Goal: Communication & Community: Answer question/provide support

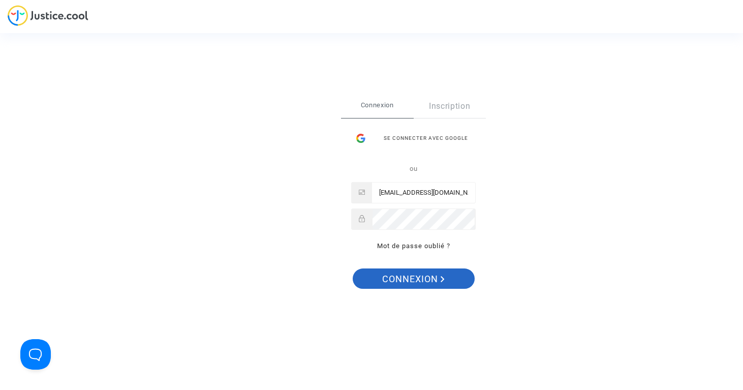
click at [410, 280] on span "Connexion" at bounding box center [413, 278] width 63 height 21
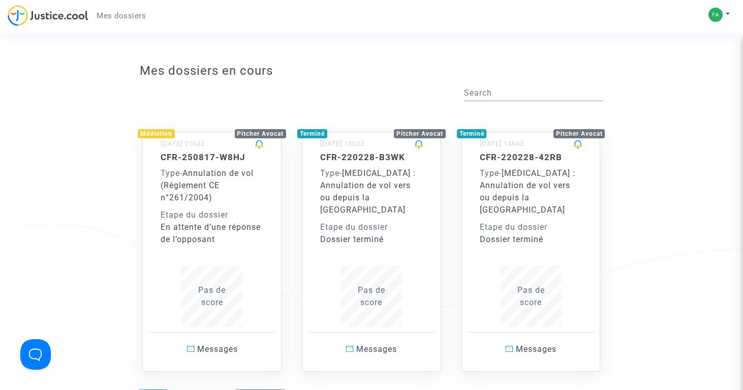
click at [231, 197] on div "Type - Annulation de vol (Règlement CE n°261/2004)" at bounding box center [212, 185] width 103 height 37
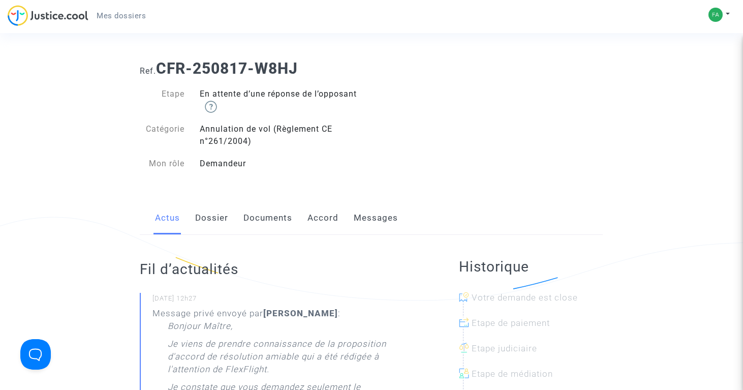
scroll to position [9, 0]
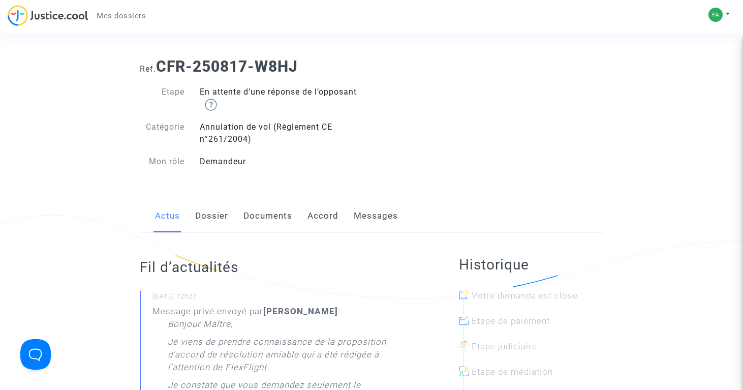
click at [203, 213] on link "Dossier" at bounding box center [211, 216] width 33 height 34
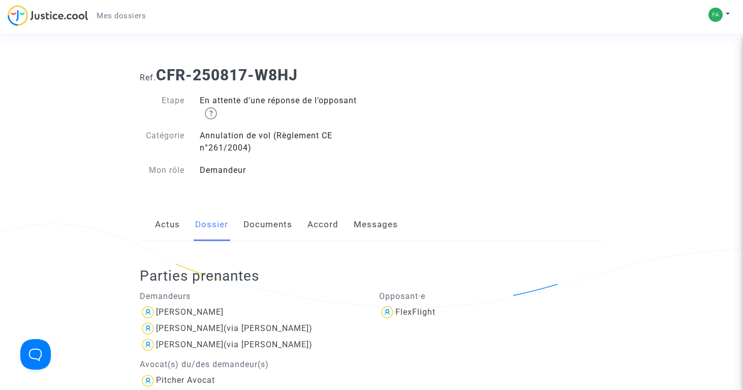
click at [269, 225] on link "Documents" at bounding box center [267, 225] width 49 height 34
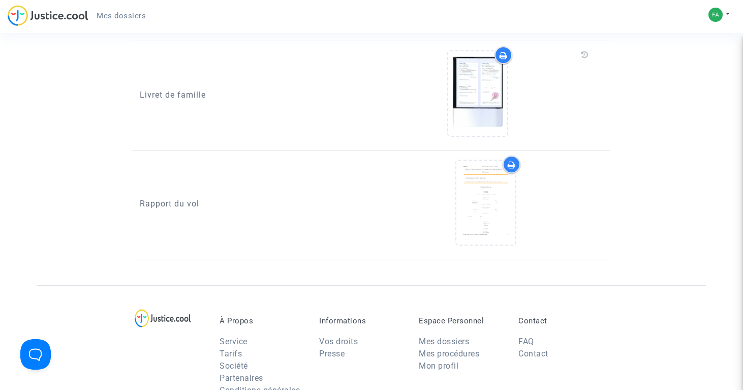
scroll to position [1568, 0]
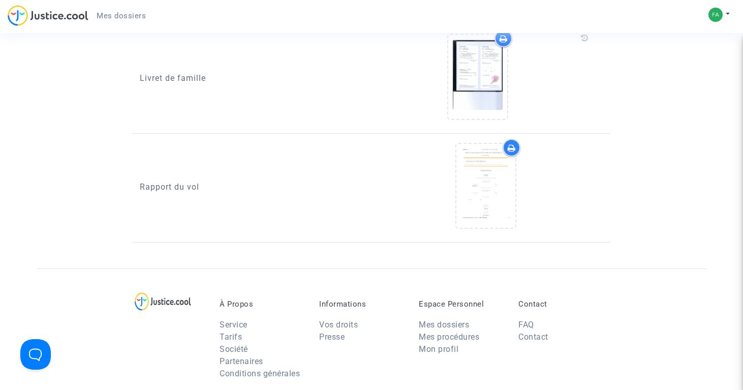
click at [512, 150] on icon at bounding box center [512, 148] width 8 height 8
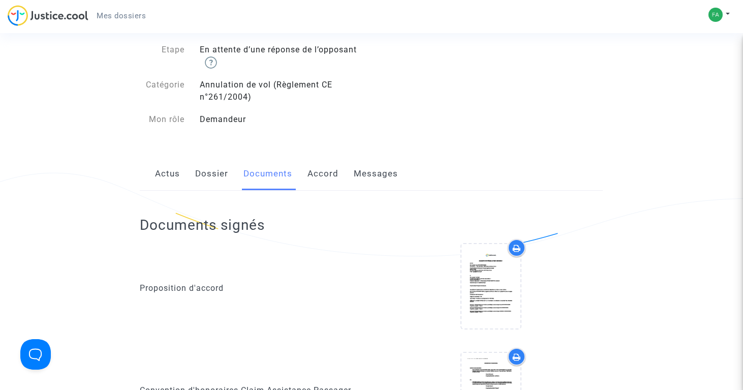
scroll to position [0, 0]
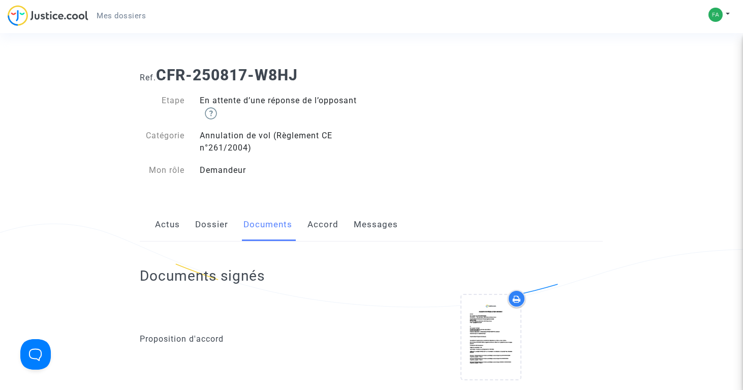
click at [318, 225] on link "Accord" at bounding box center [323, 225] width 31 height 34
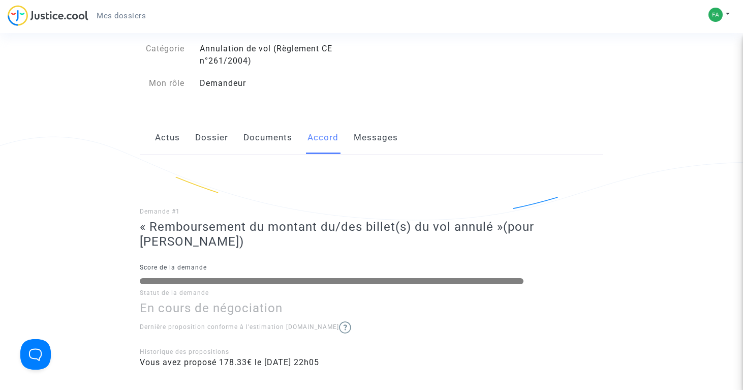
scroll to position [4, 0]
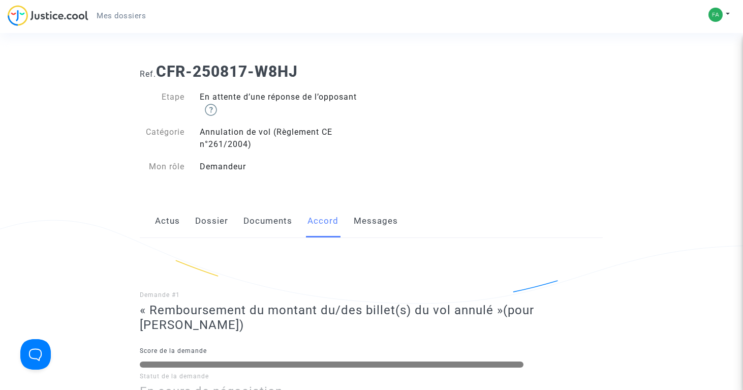
click at [380, 218] on link "Messages" at bounding box center [376, 221] width 44 height 34
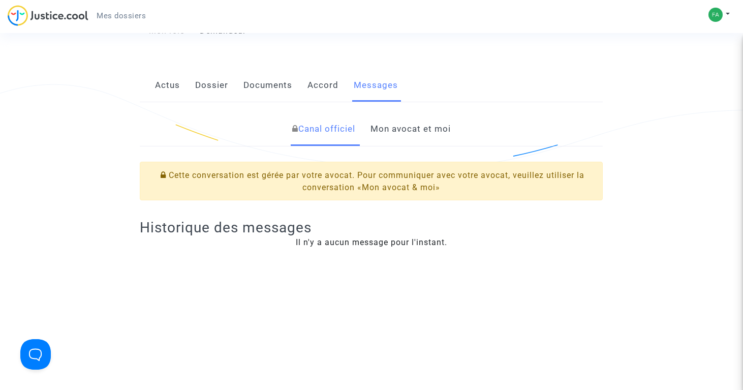
scroll to position [202, 0]
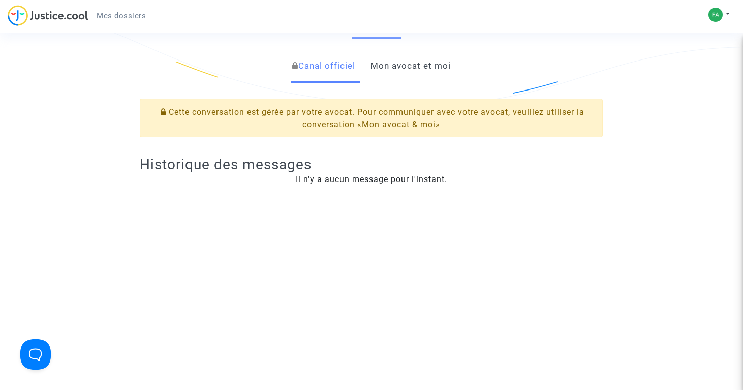
click at [419, 65] on link "Mon avocat et moi" at bounding box center [411, 66] width 80 height 34
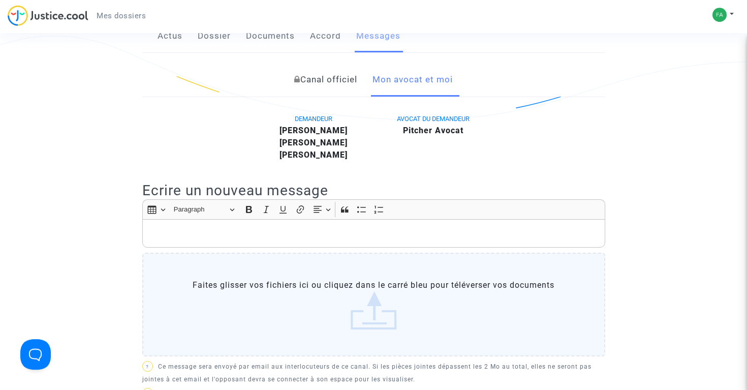
scroll to position [194, 0]
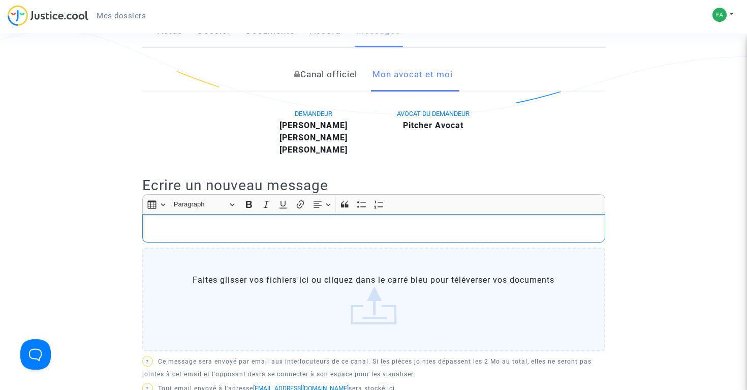
click at [207, 235] on p "Rich Text Editor, main" at bounding box center [373, 228] width 452 height 13
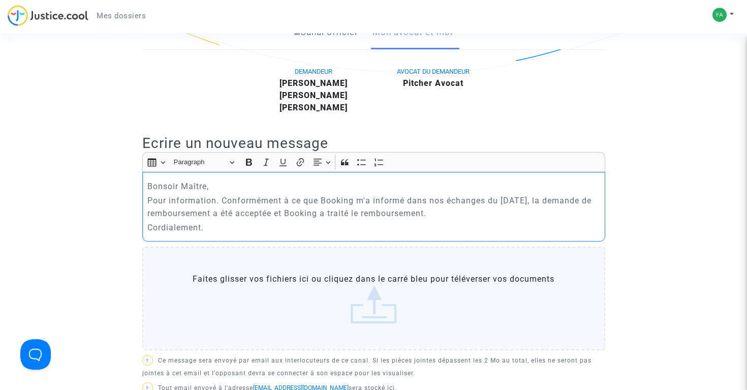
scroll to position [237, 0]
drag, startPoint x: 405, startPoint y: 209, endPoint x: 378, endPoint y: 210, distance: 27.5
click at [378, 210] on p "Pour information. Conformément à ce que Booking m'a informé dans nos échanges d…" at bounding box center [373, 205] width 452 height 25
click at [367, 212] on p "Pour information. Conformément à ce que Booking m'a indiqué dans nos échanges d…" at bounding box center [373, 205] width 452 height 25
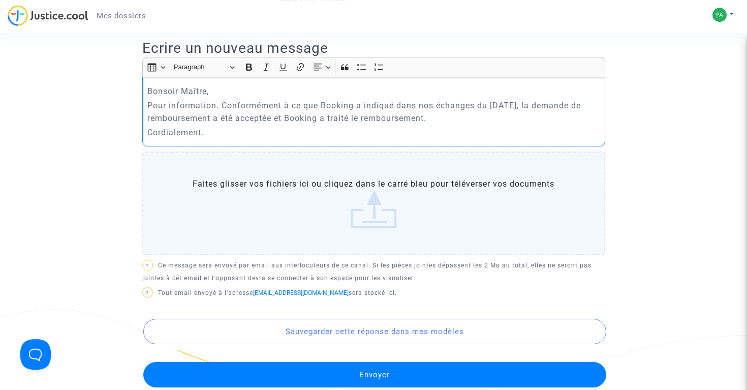
scroll to position [320, 0]
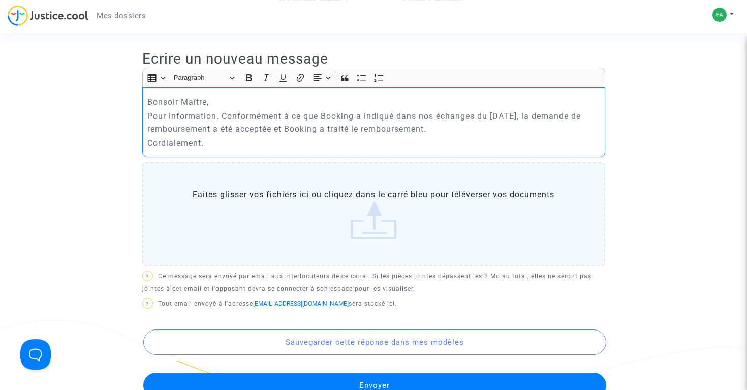
click at [207, 135] on p "Pour information. Conformément à ce que Booking a indiqué dans nos échanges du …" at bounding box center [373, 122] width 452 height 25
click at [211, 135] on p "Pour information. Conformément à ce que Booking a indiqué dans nos échanges du …" at bounding box center [373, 122] width 452 height 25
click at [423, 135] on p "Pour information. Conformément à ce que Booking a indiqué dans nos échanges du …" at bounding box center [373, 122] width 452 height 25
click at [439, 135] on p "Pour information. Conformément à ce que Booking a indiqué dans nos échanges du …" at bounding box center [373, 122] width 452 height 25
click at [470, 135] on p "Pour information. Conformément à ce que Booking a indiqué dans nos échanges du …" at bounding box center [373, 122] width 452 height 25
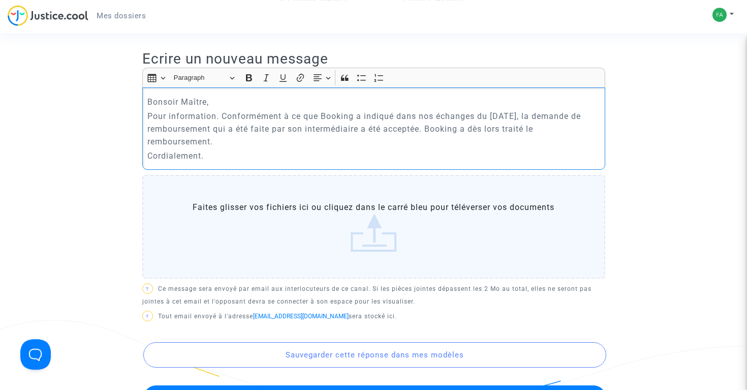
drag, startPoint x: 501, startPoint y: 141, endPoint x: 470, endPoint y: 141, distance: 31.5
click at [470, 141] on p "Pour information. Conformément à ce que Booking a indiqué dans nos échanges du …" at bounding box center [373, 129] width 452 height 38
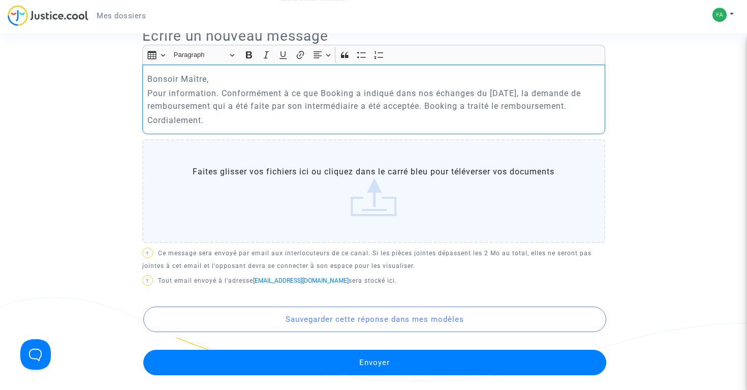
scroll to position [346, 0]
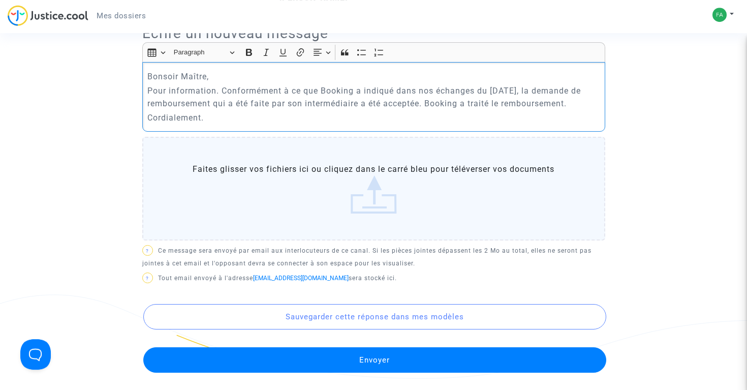
click at [252, 124] on p "Cordialement." at bounding box center [373, 117] width 452 height 13
click at [341, 371] on button "Envoyer" at bounding box center [374, 359] width 463 height 25
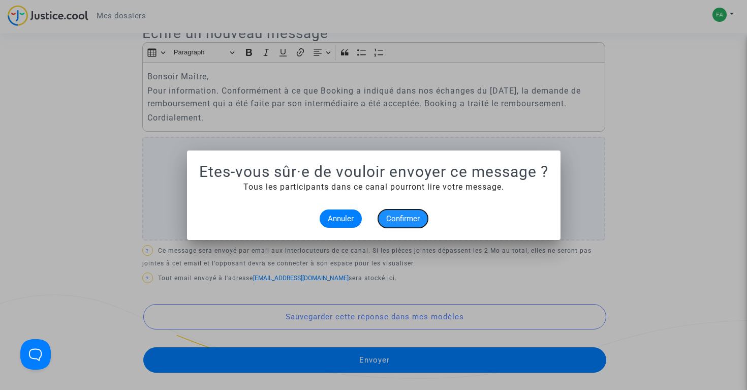
click at [402, 215] on span "Confirmer" at bounding box center [403, 218] width 34 height 9
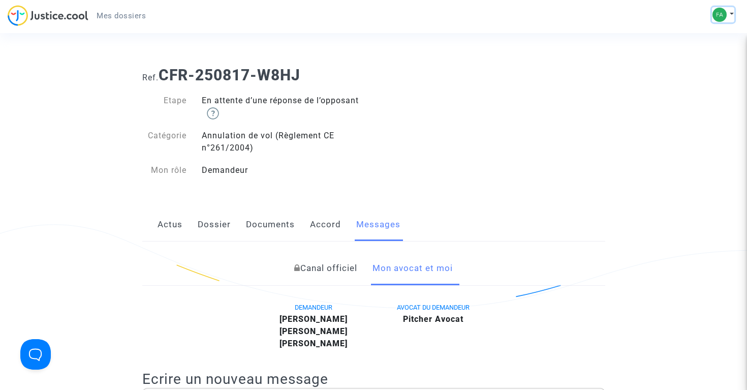
click at [731, 16] on button at bounding box center [723, 14] width 22 height 15
click at [698, 69] on link "Déconnexion" at bounding box center [694, 68] width 80 height 16
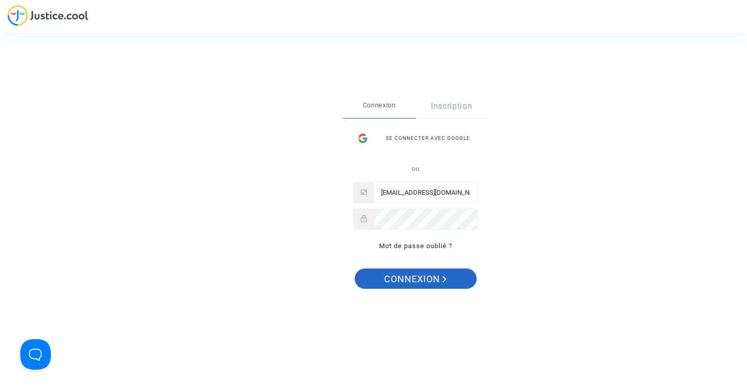
click at [402, 277] on span "Connexion" at bounding box center [415, 278] width 63 height 21
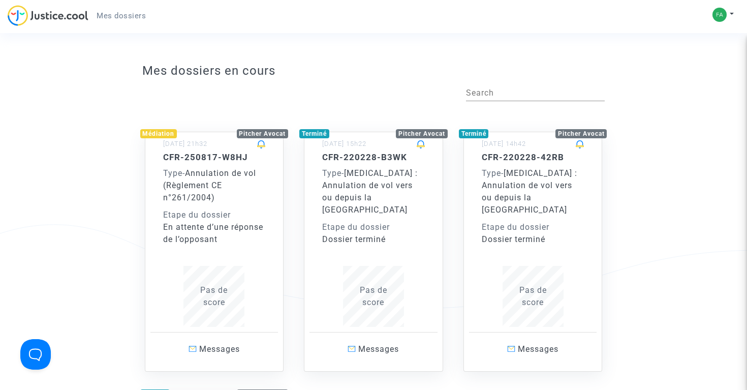
click at [185, 176] on span "Type -" at bounding box center [174, 173] width 22 height 10
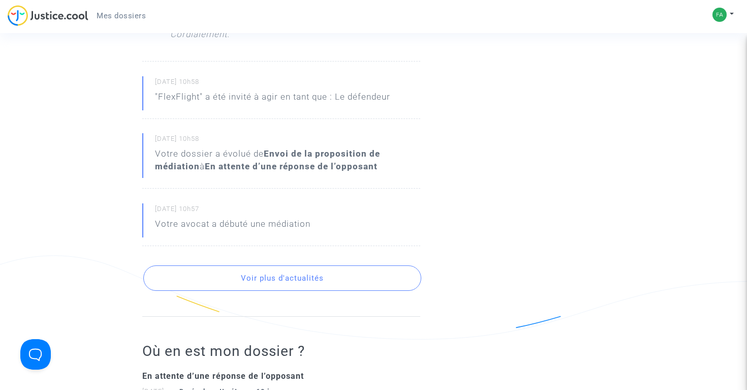
scroll to position [830, 0]
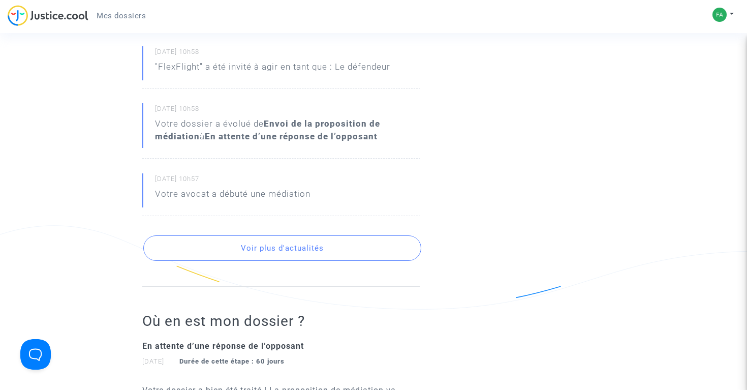
click at [203, 240] on button "Voir plus d'actualités" at bounding box center [282, 247] width 278 height 25
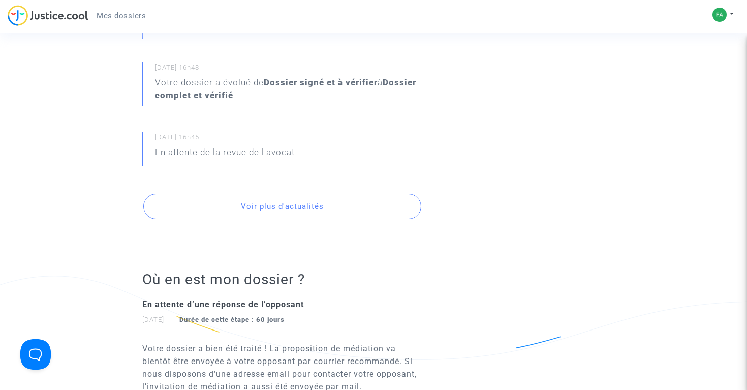
scroll to position [1197, 0]
click at [248, 204] on button "Voir plus d'actualités" at bounding box center [282, 205] width 278 height 25
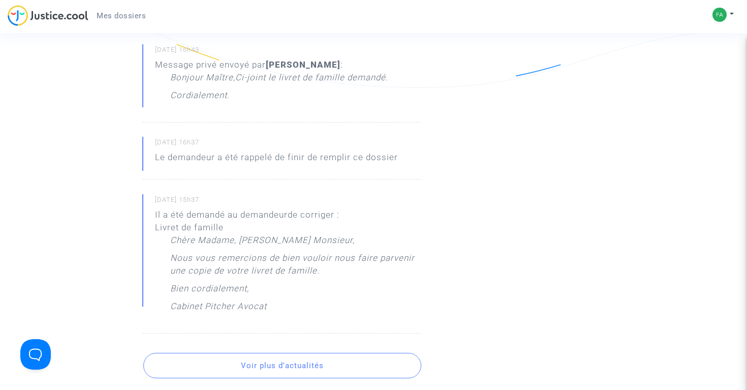
scroll to position [1469, 0]
click at [251, 365] on button "Voir plus d'actualités" at bounding box center [282, 363] width 278 height 25
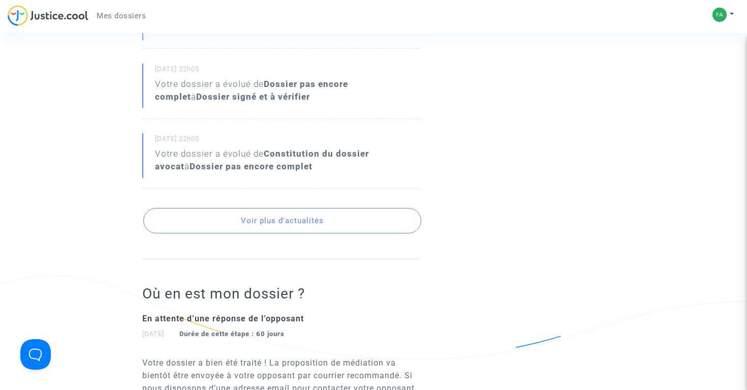
scroll to position [2030, 0]
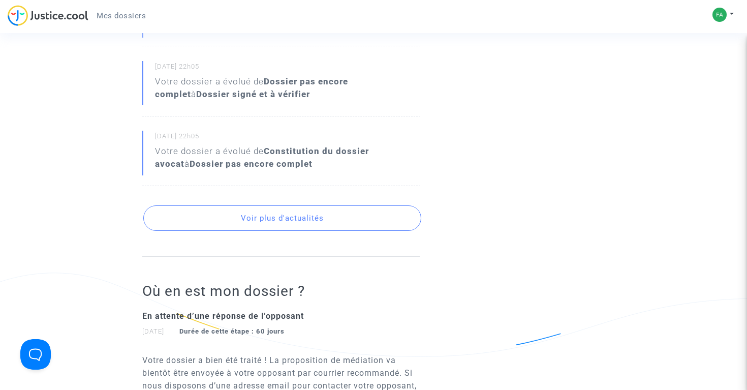
click at [293, 216] on button "Voir plus d'actualités" at bounding box center [282, 217] width 278 height 25
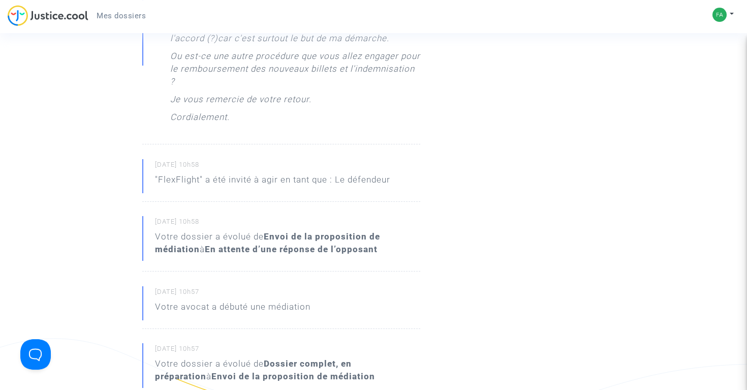
scroll to position [0, 0]
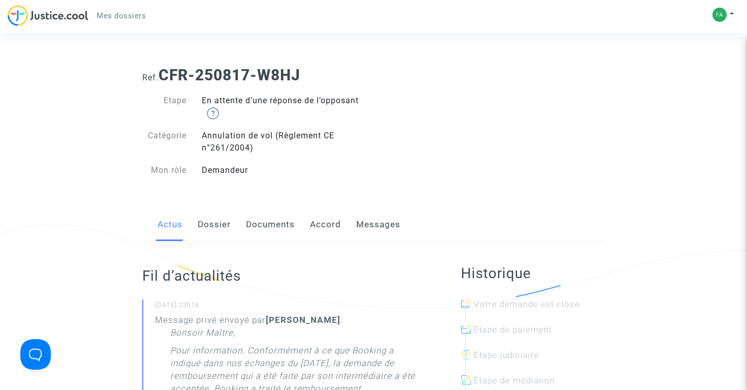
click at [120, 17] on span "Mes dossiers" at bounding box center [121, 15] width 49 height 9
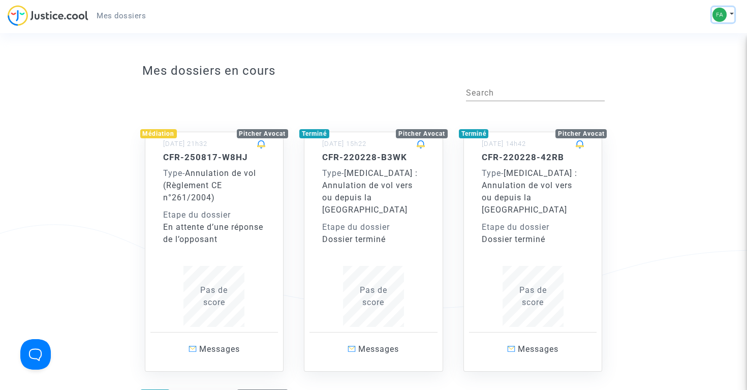
click at [730, 19] on button at bounding box center [723, 14] width 22 height 15
click at [680, 67] on link "Déconnexion" at bounding box center [694, 68] width 80 height 16
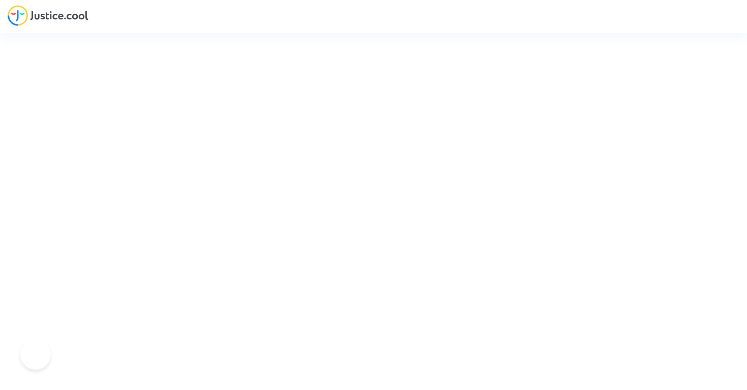
type input "[EMAIL_ADDRESS][DOMAIN_NAME]"
